Goal: Task Accomplishment & Management: Manage account settings

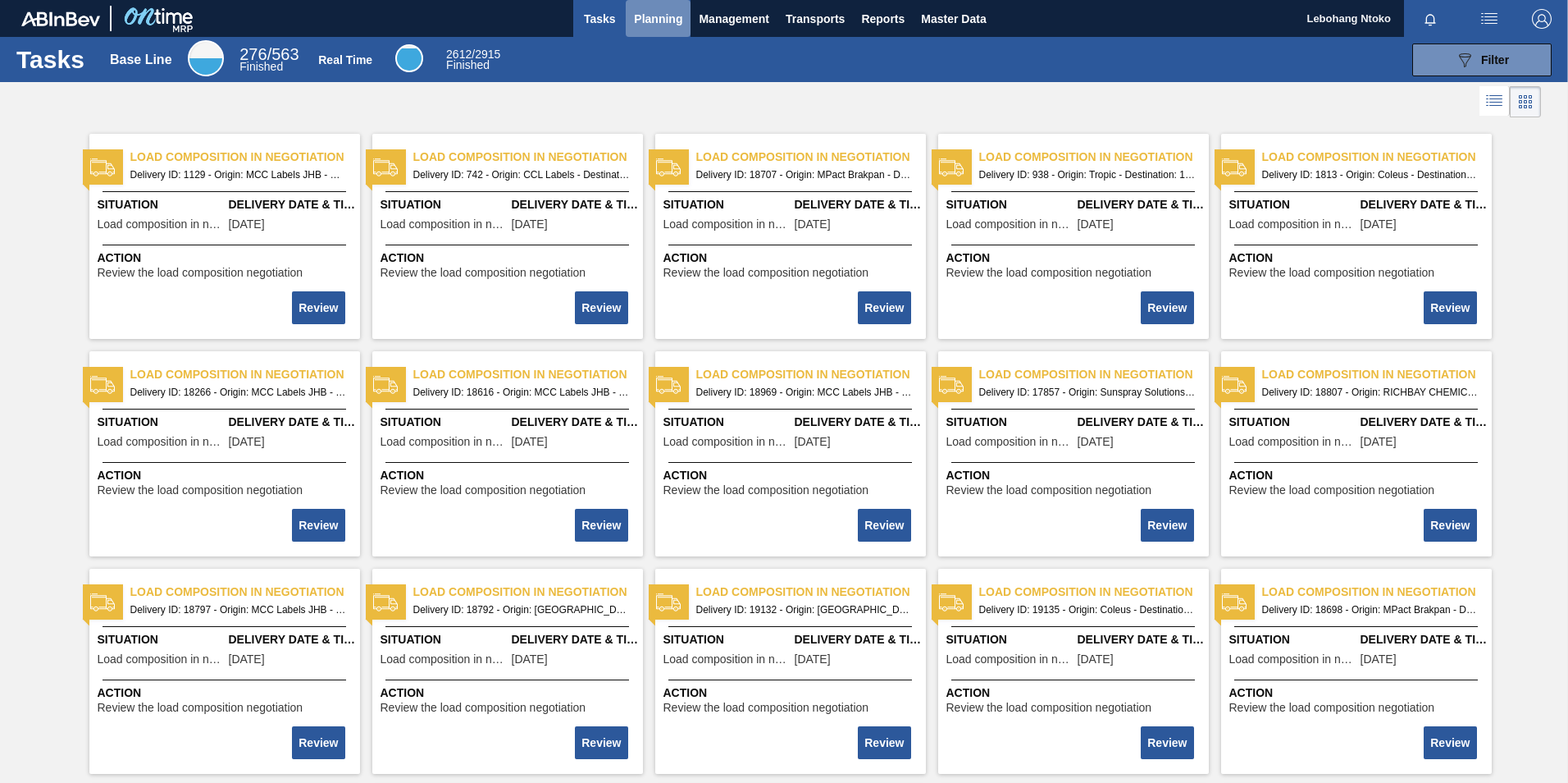
click at [658, 16] on span "Planning" at bounding box center [657, 18] width 49 height 20
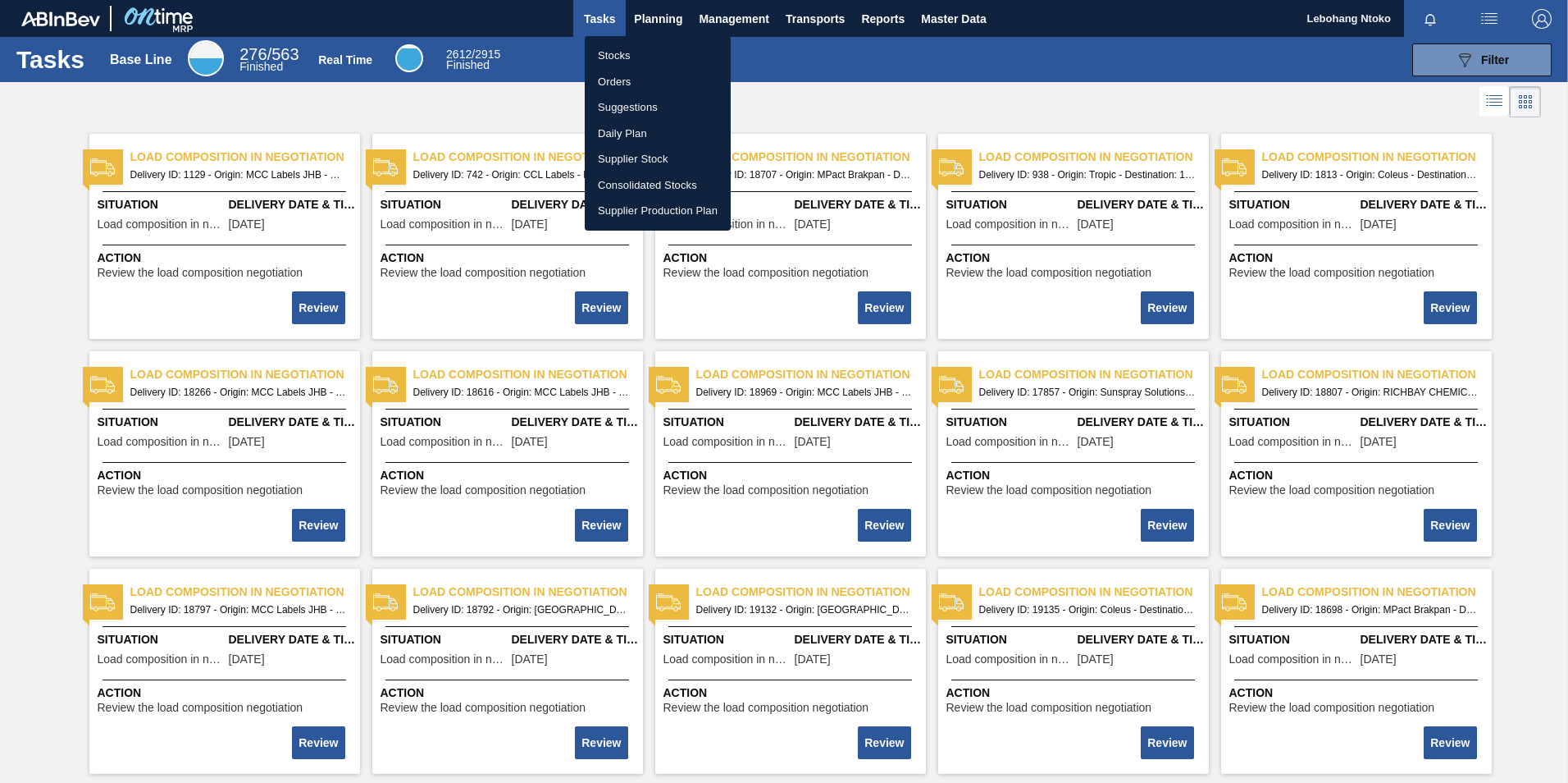
click at [626, 83] on li "Orders" at bounding box center [657, 81] width 146 height 26
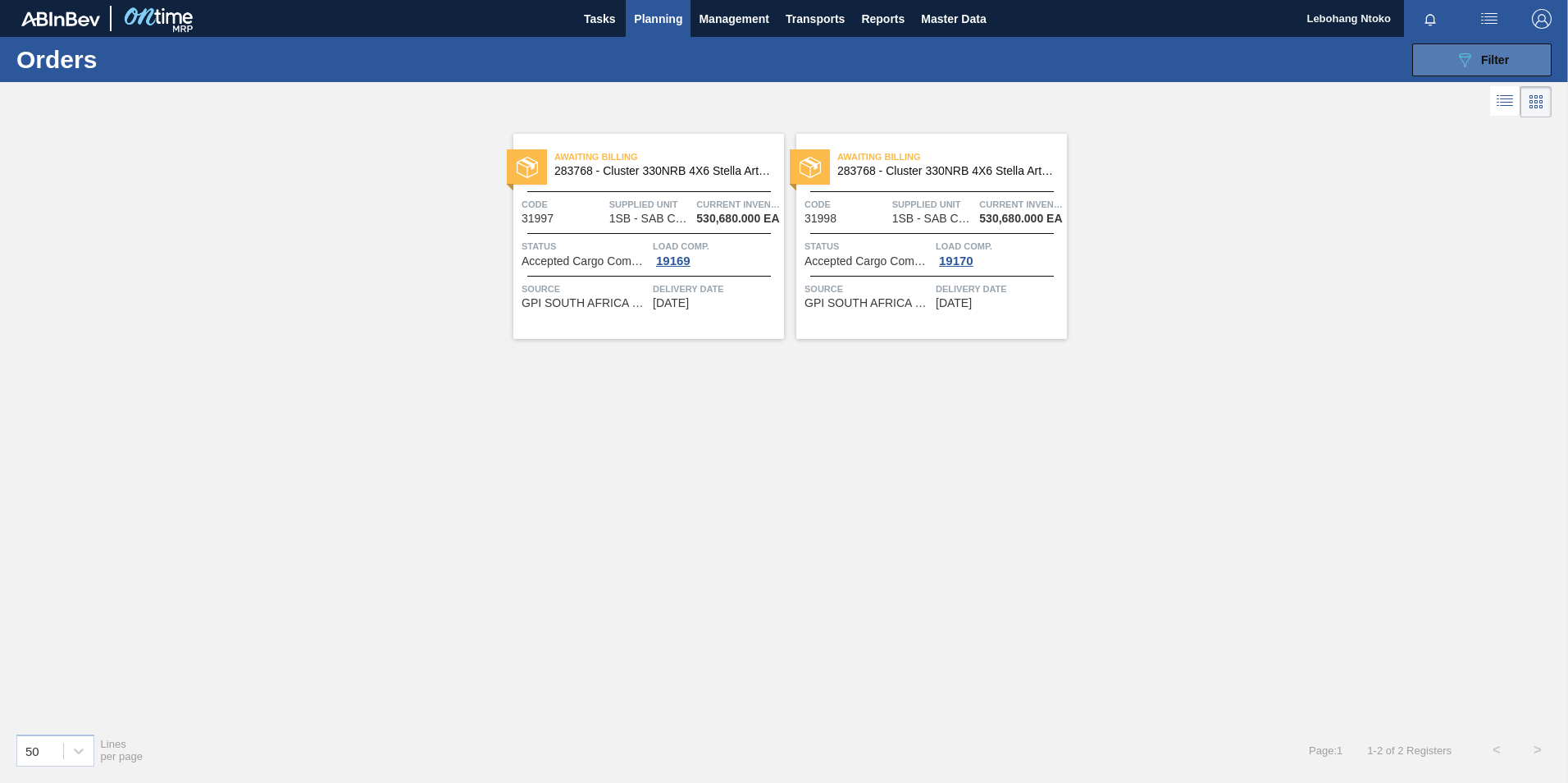
click at [1467, 60] on icon "089F7B8B-B2A5-4AFE-B5C0-19BA573D28AC" at bounding box center [1464, 59] width 20 height 20
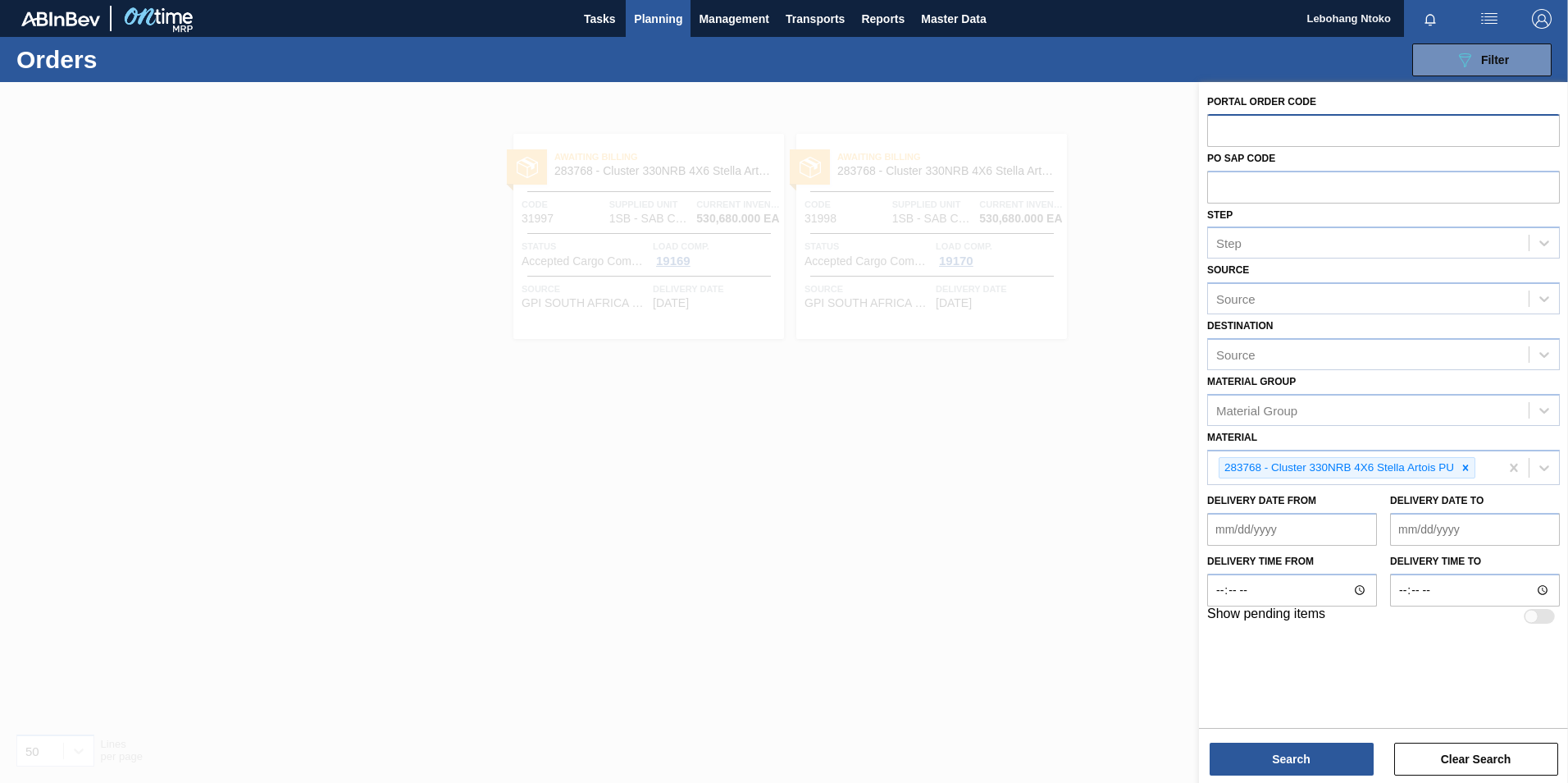
click at [1287, 123] on input "text" at bounding box center [1383, 129] width 353 height 32
type input "32024"
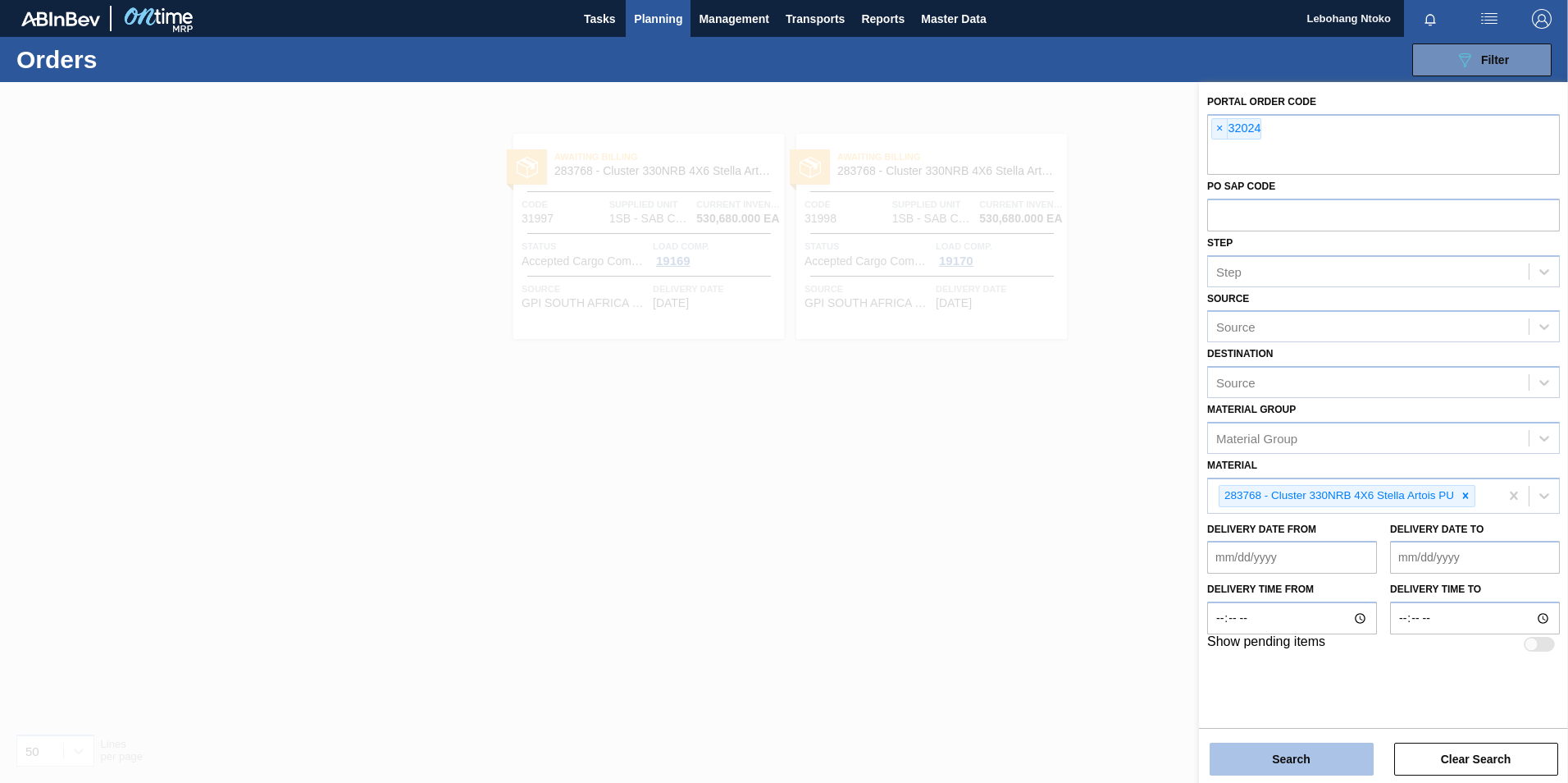
click at [1305, 760] on button "Search" at bounding box center [1292, 759] width 164 height 33
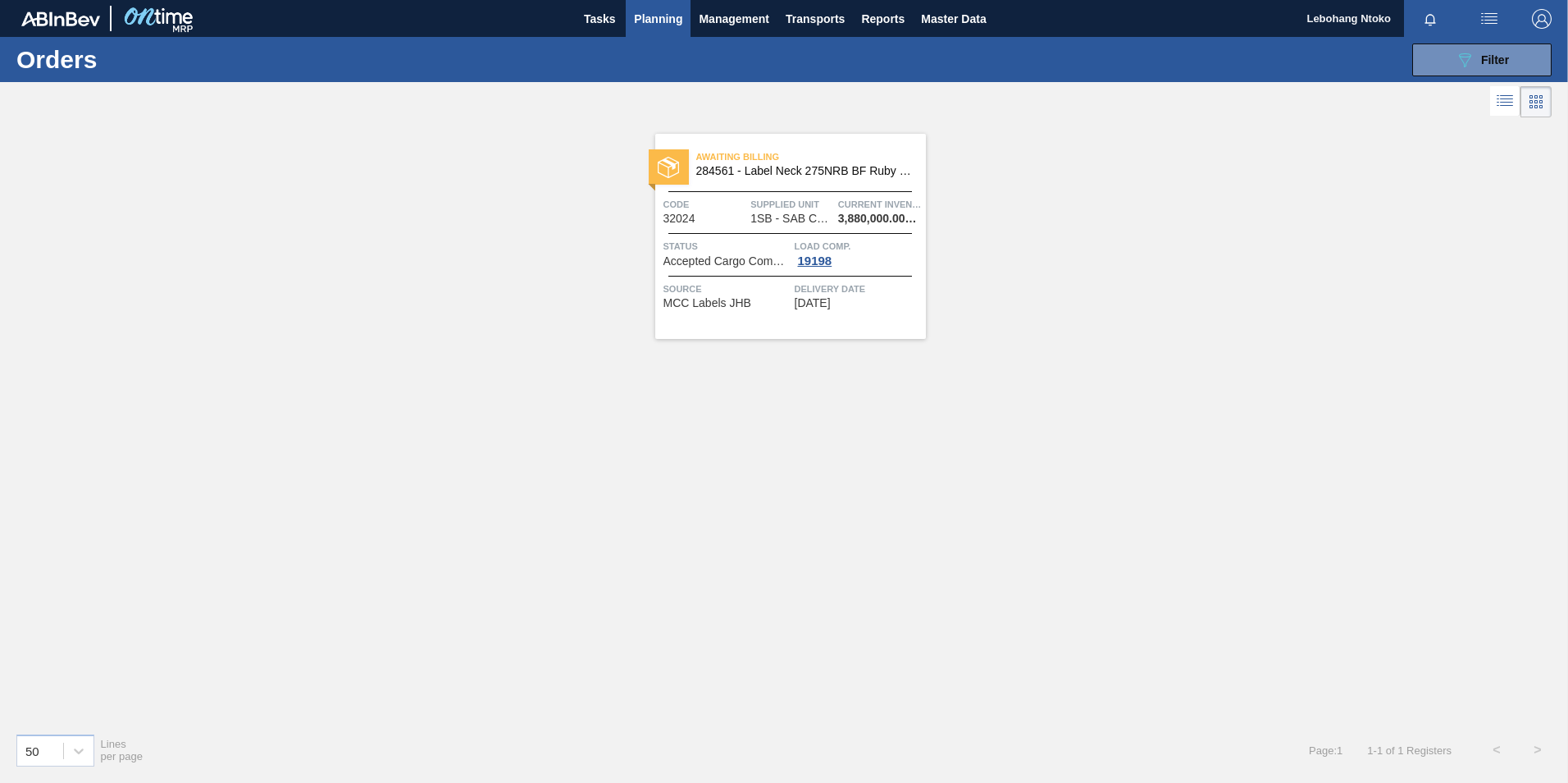
click at [792, 220] on span "1SB - SAB Chamdor Brewery" at bounding box center [791, 218] width 82 height 12
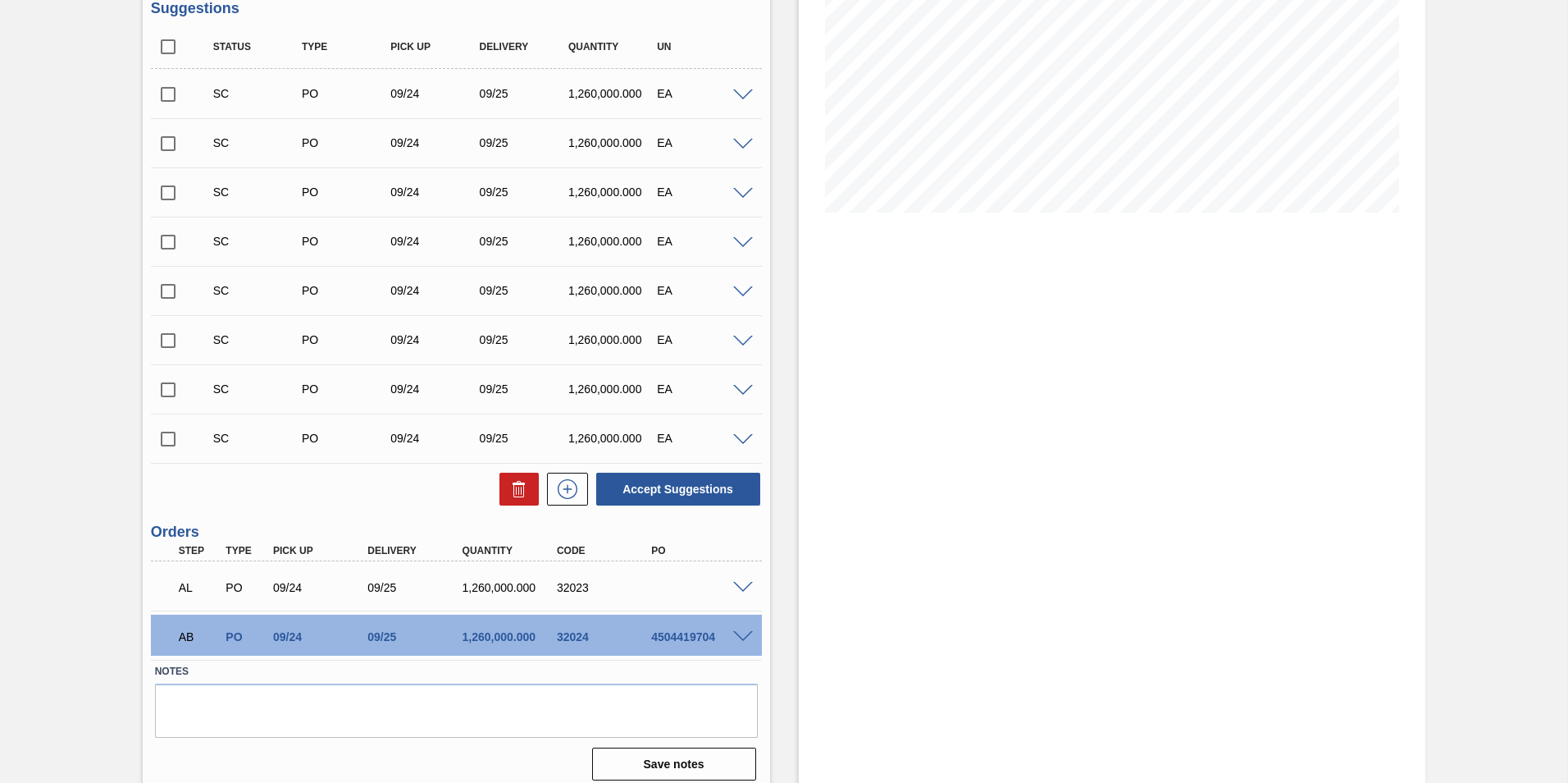
scroll to position [279, 0]
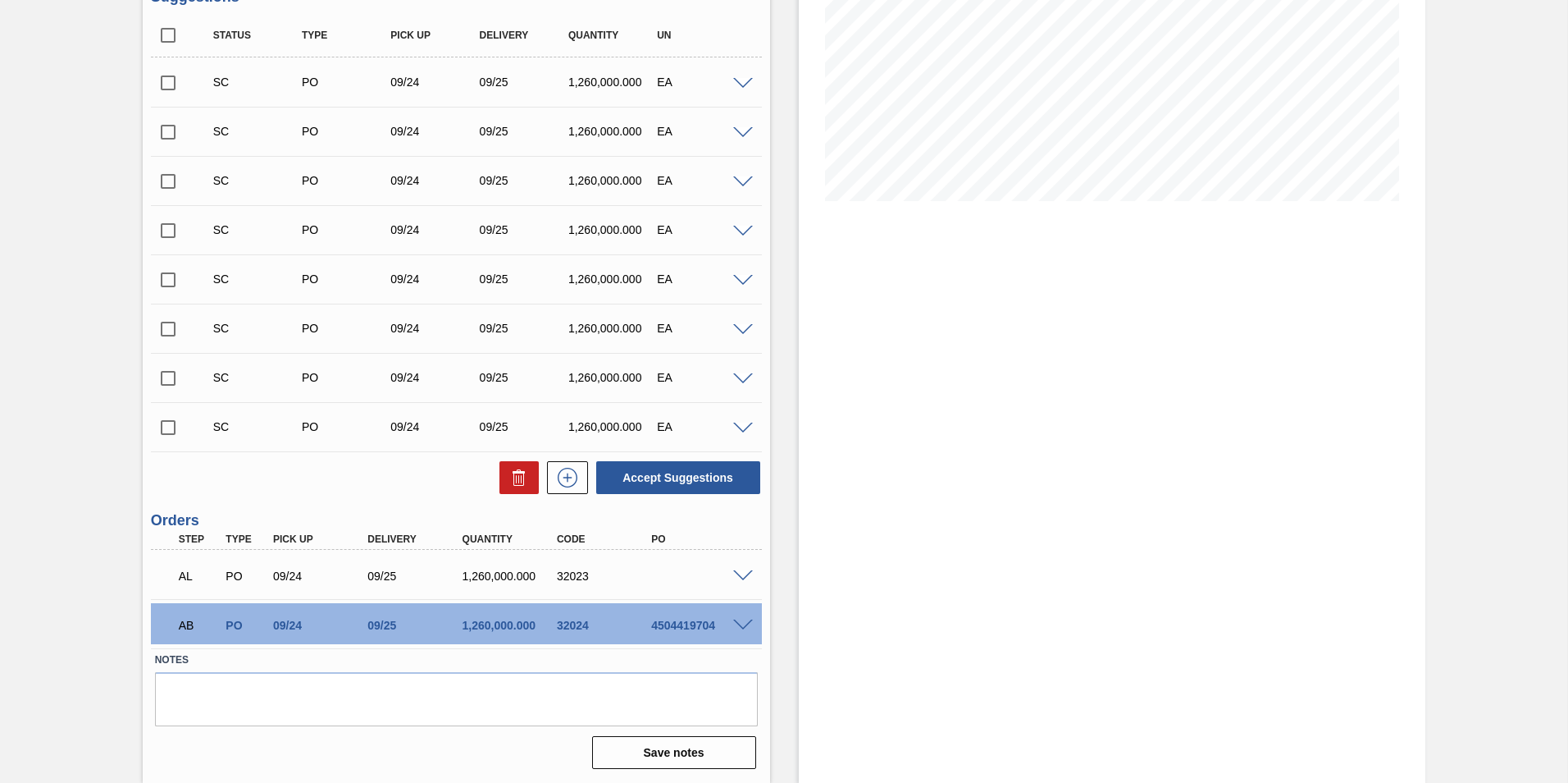
click at [745, 576] on span at bounding box center [742, 576] width 20 height 12
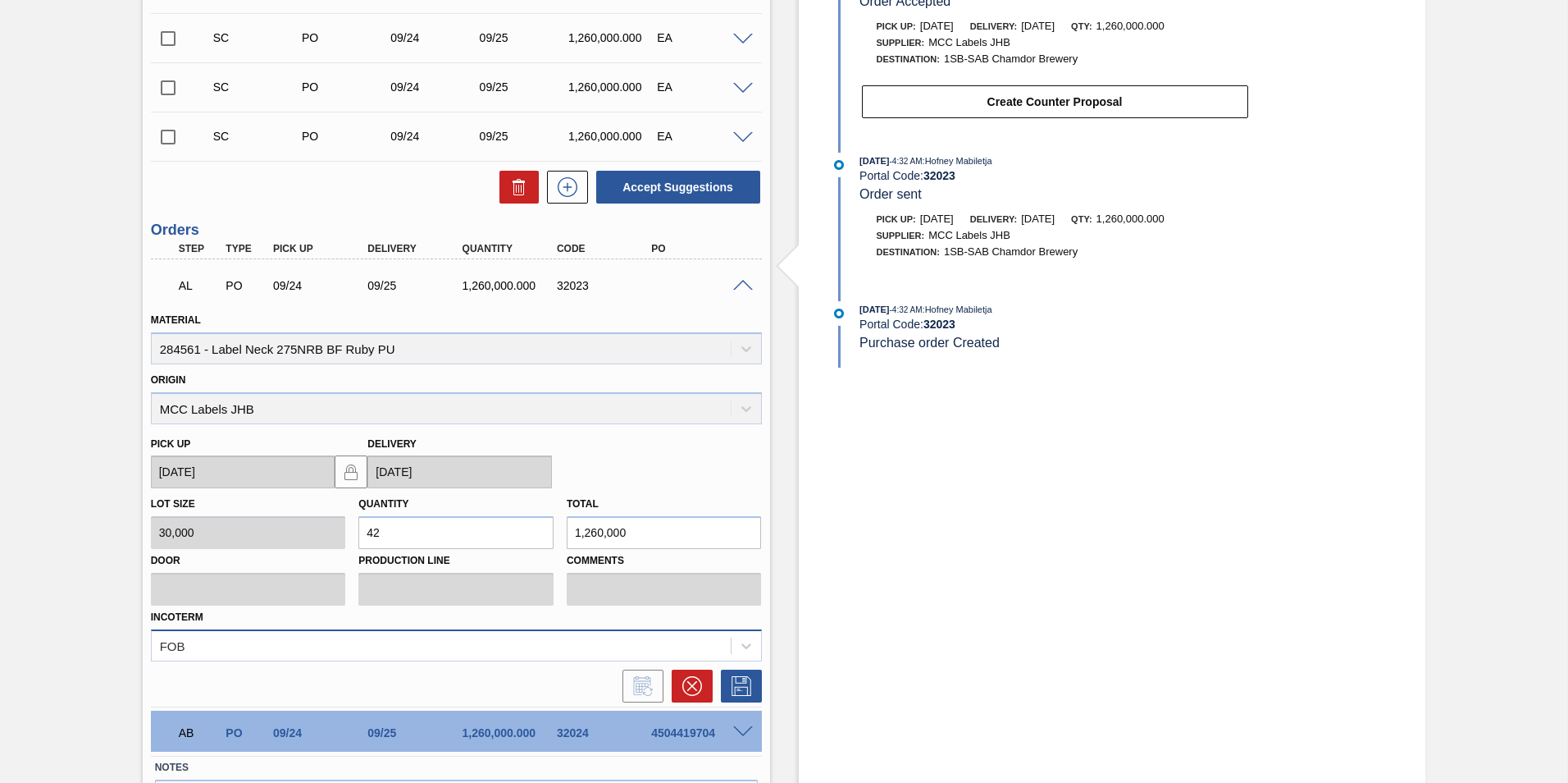
scroll to position [677, 0]
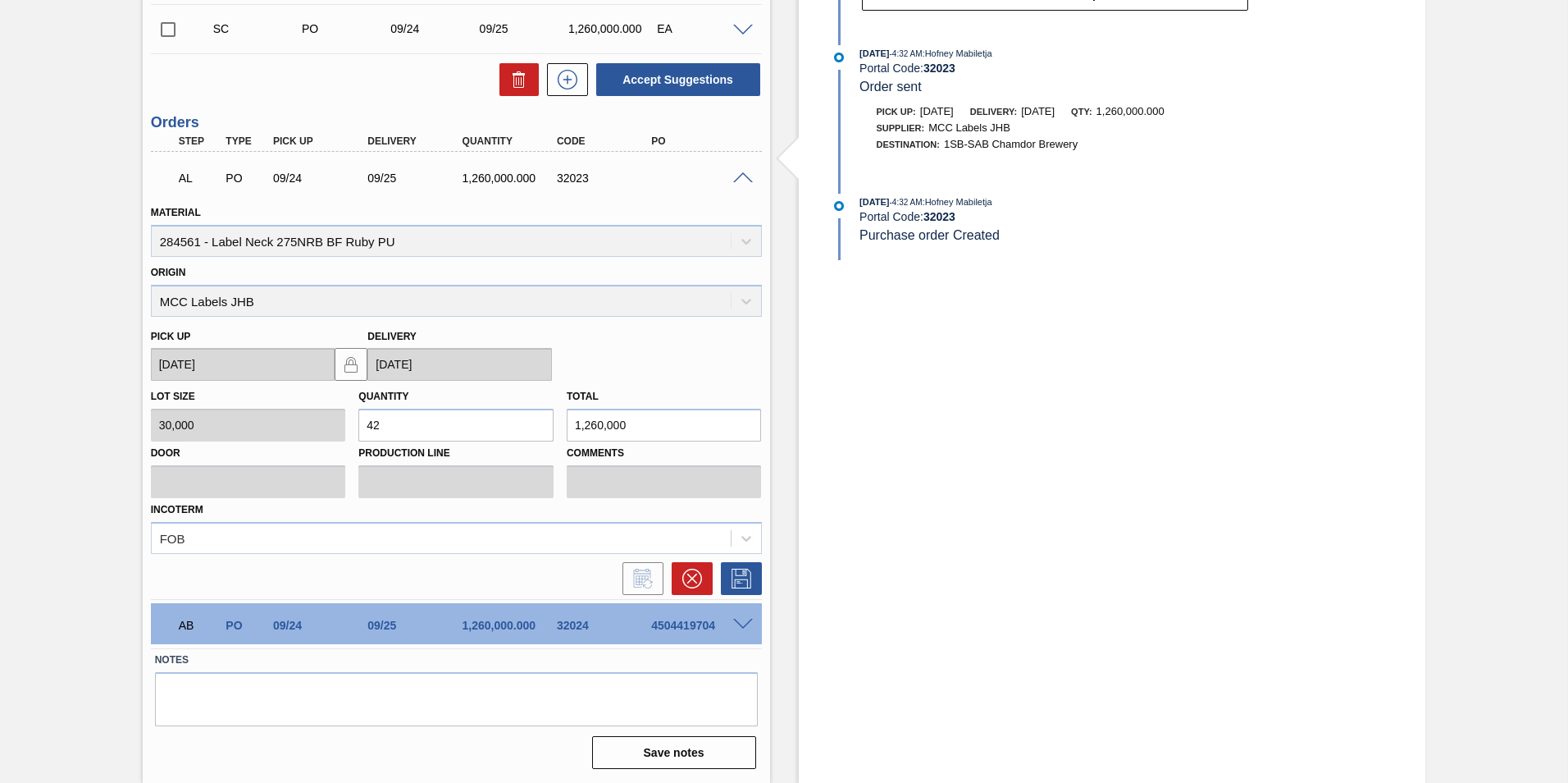
click at [744, 177] on span at bounding box center [742, 178] width 20 height 12
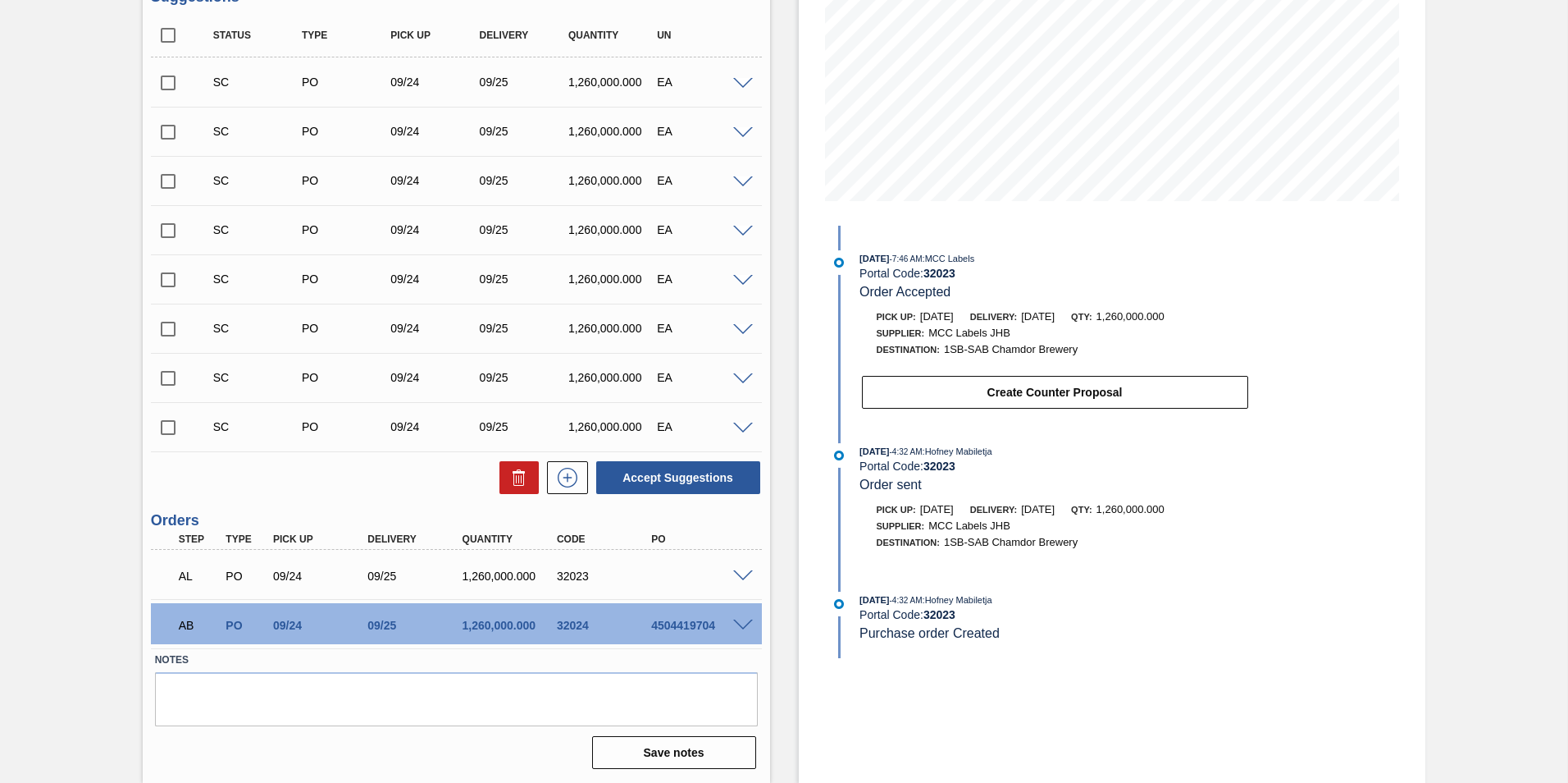
scroll to position [279, 0]
click at [740, 574] on span at bounding box center [742, 576] width 20 height 12
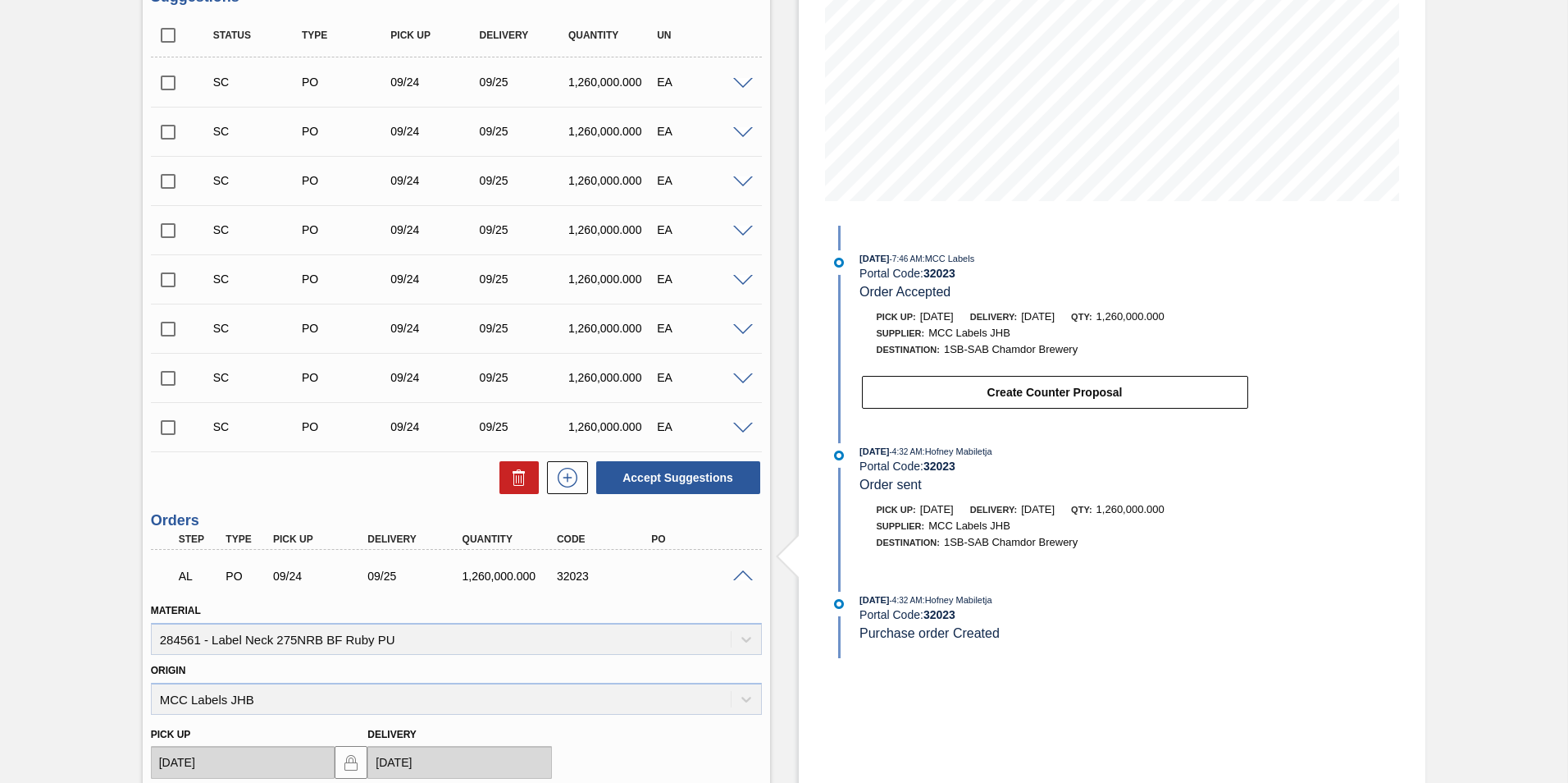
scroll to position [677, 0]
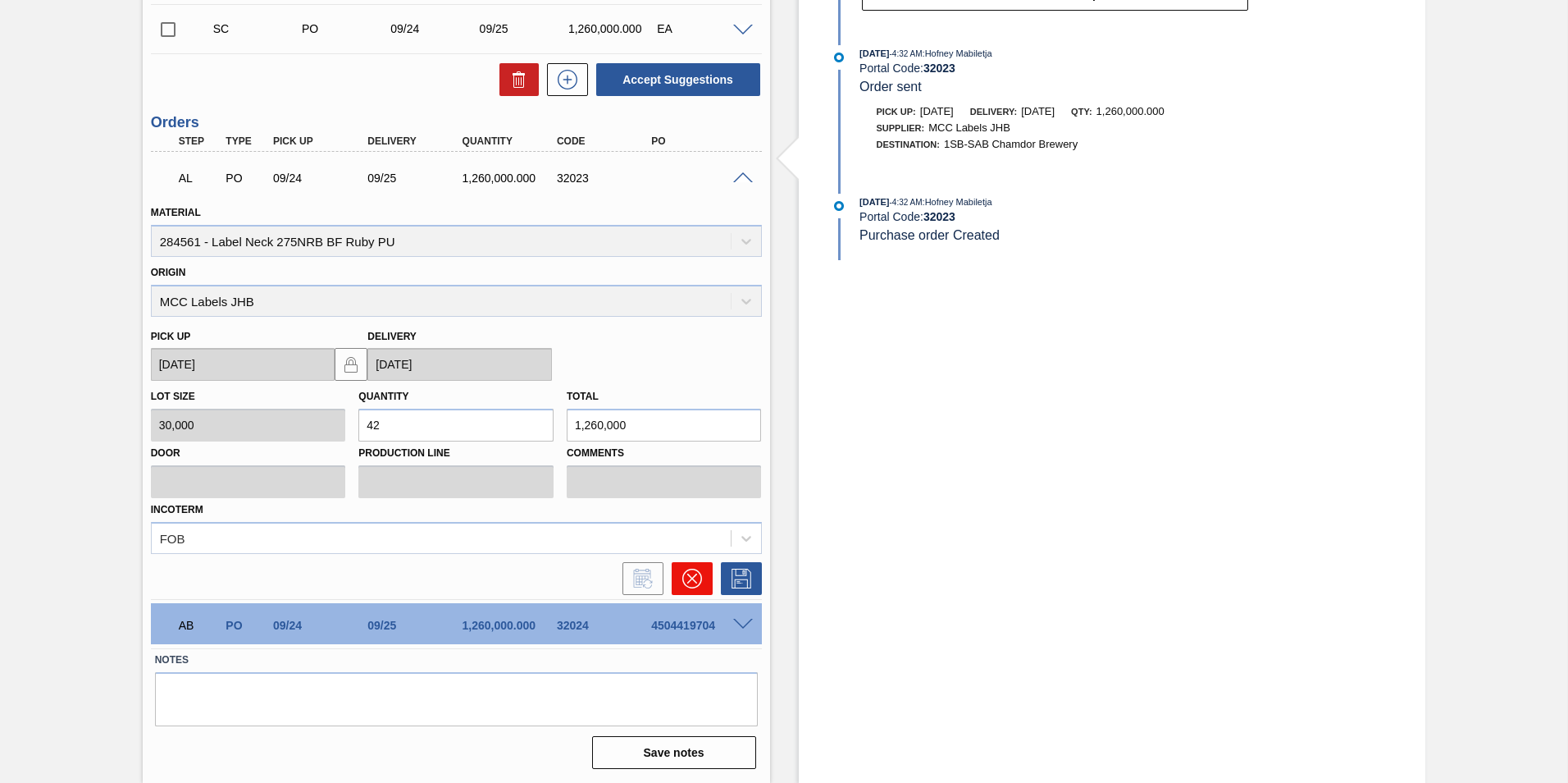
click at [693, 578] on icon at bounding box center [692, 578] width 20 height 20
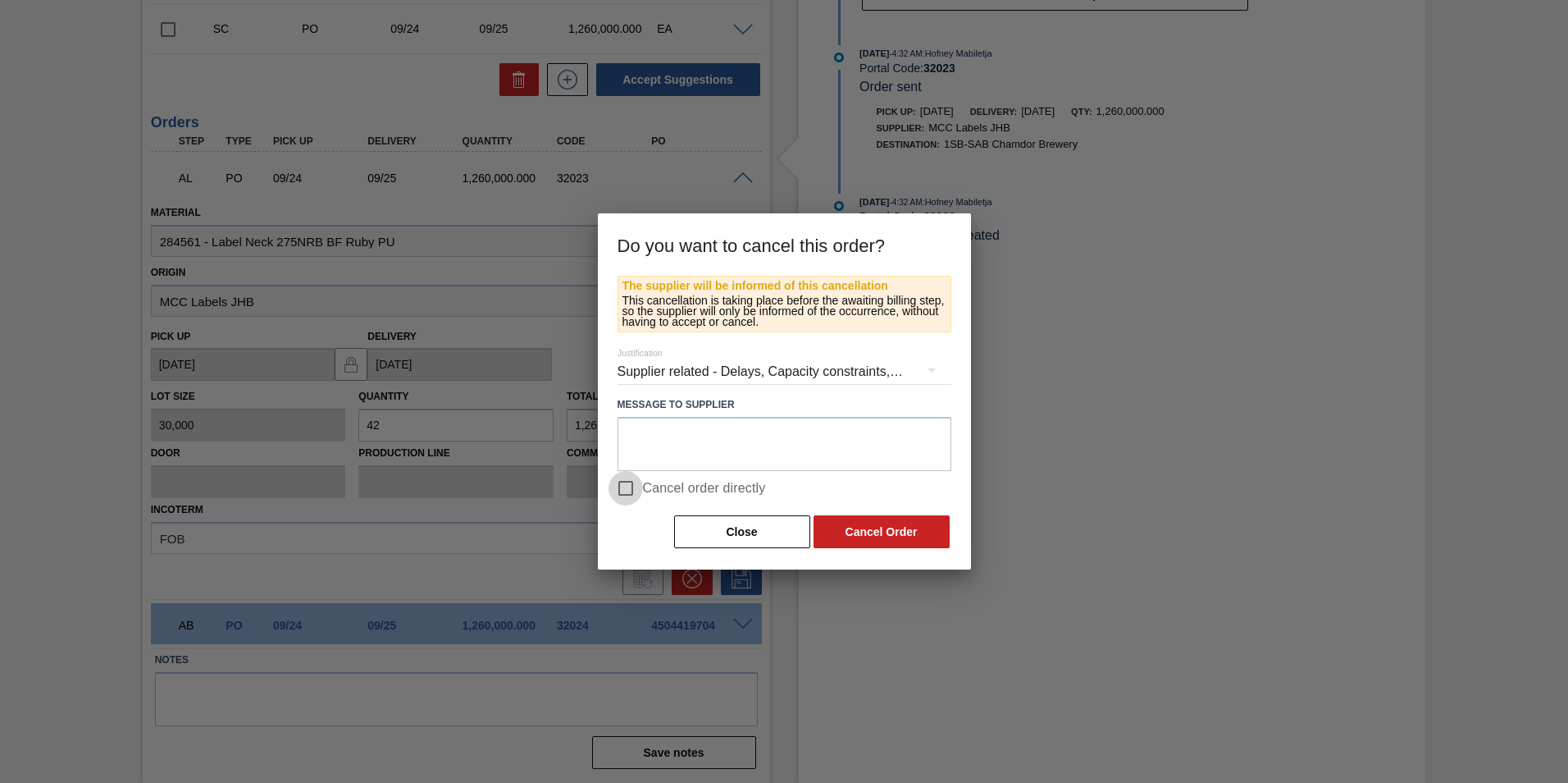
click at [624, 493] on input "Cancel order directly" at bounding box center [626, 489] width 34 height 34
checkbox input "true"
click at [901, 534] on button "Cancel Order" at bounding box center [881, 532] width 136 height 33
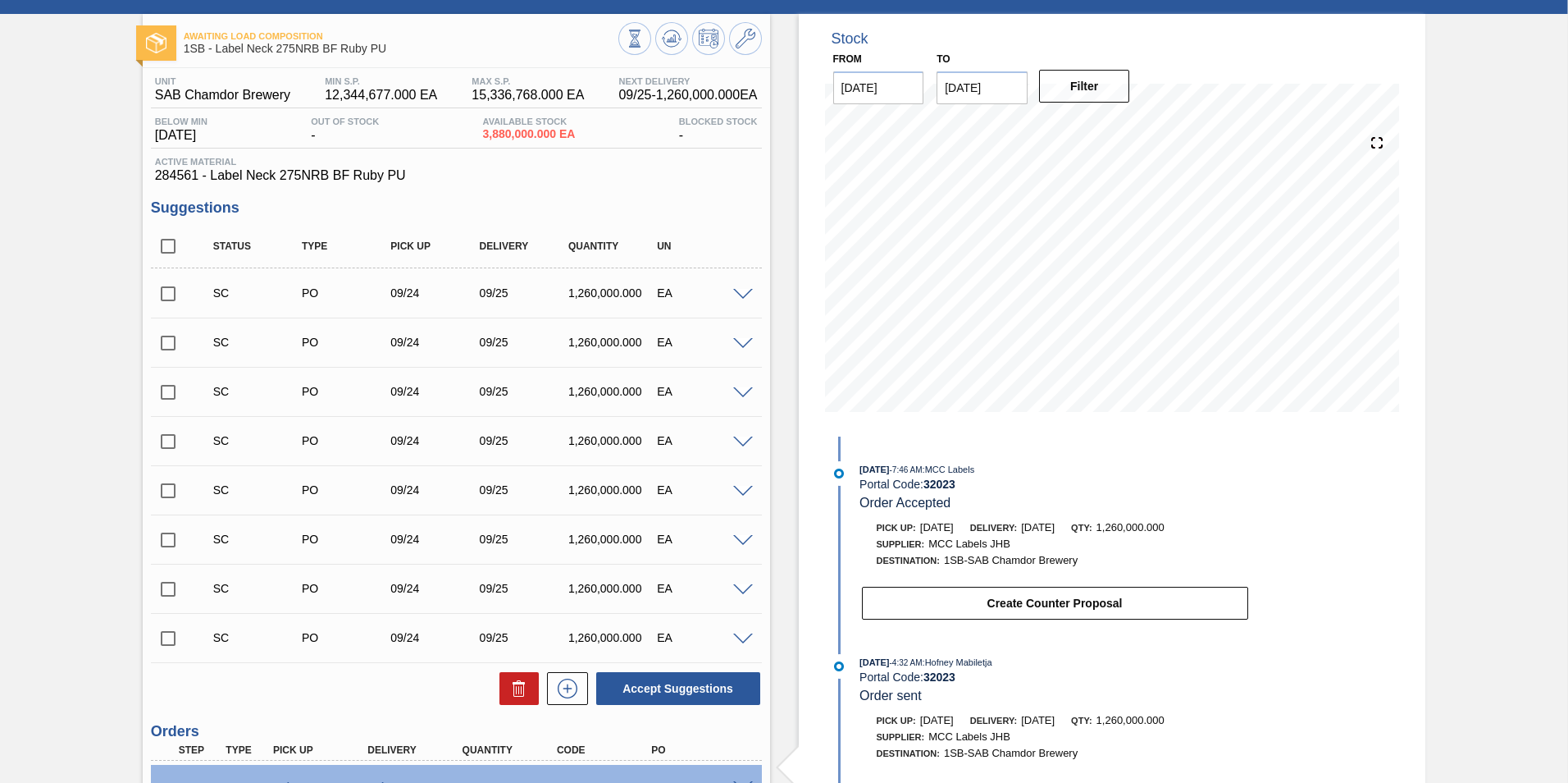
scroll to position [0, 0]
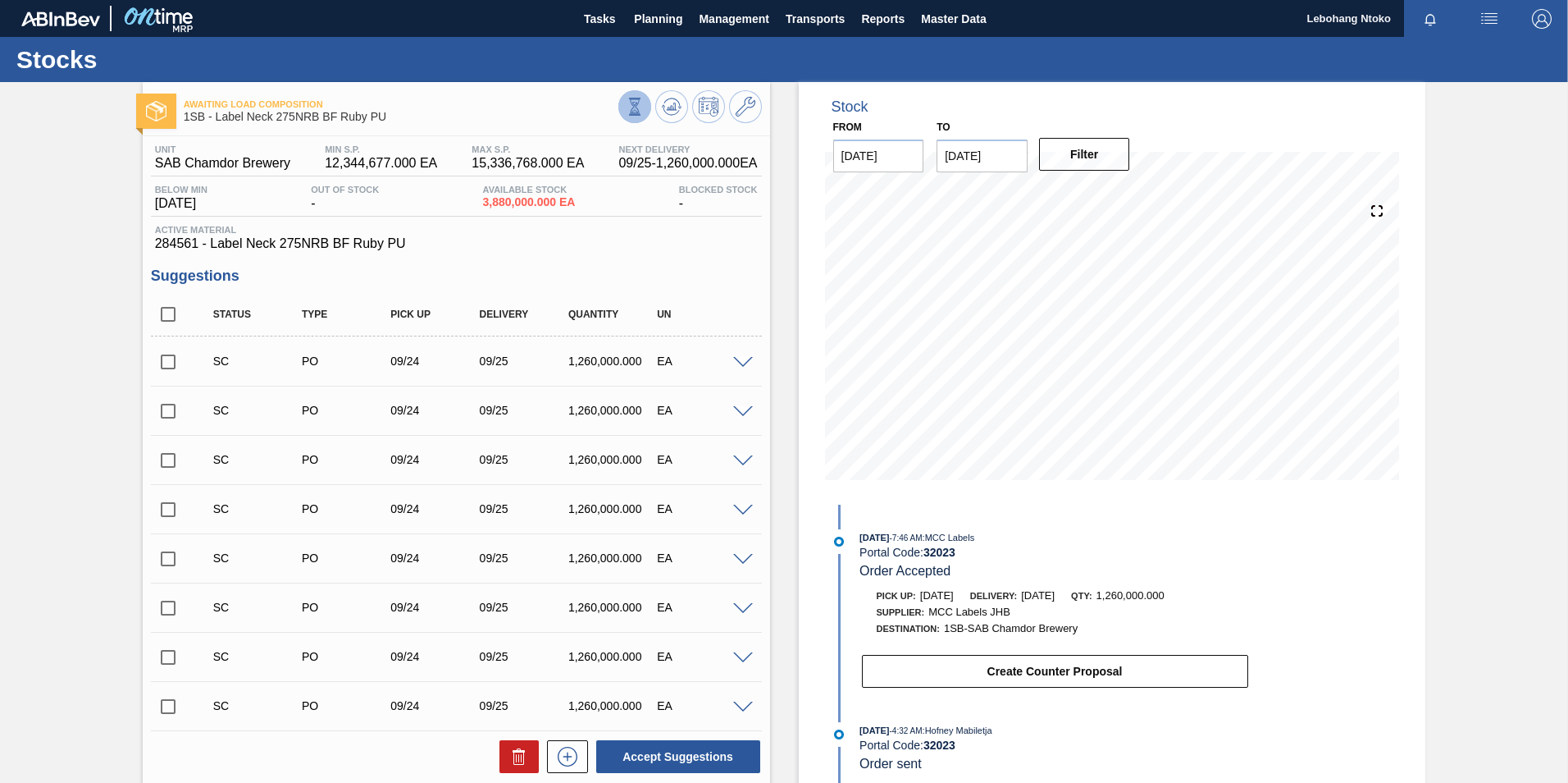
click at [630, 100] on icon at bounding box center [634, 106] width 18 height 18
